Goal: Navigation & Orientation: Find specific page/section

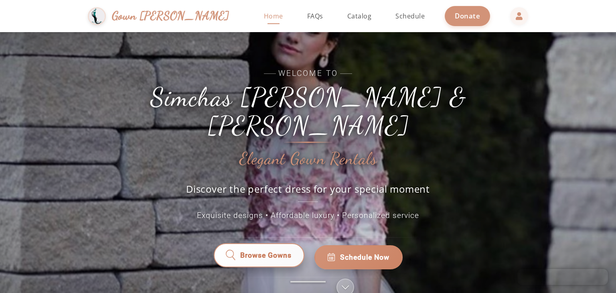
click at [274, 245] on link "Browse Gowns" at bounding box center [259, 257] width 91 height 24
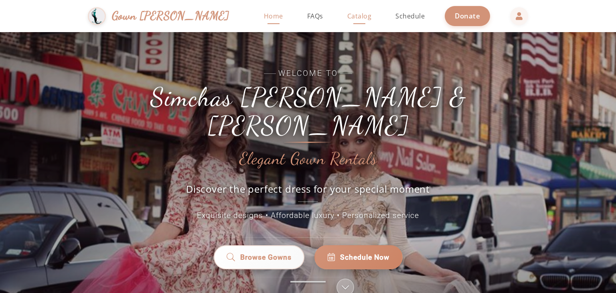
click at [347, 14] on span "Catalog" at bounding box center [359, 16] width 24 height 9
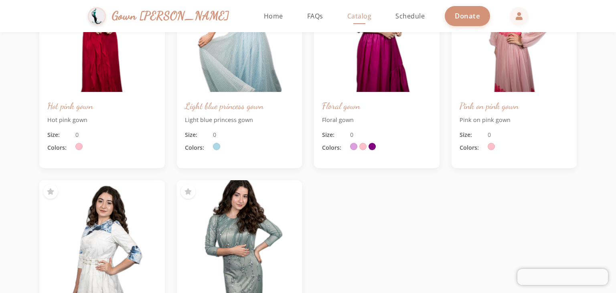
scroll to position [449, 0]
